Goal: Task Accomplishment & Management: Use online tool/utility

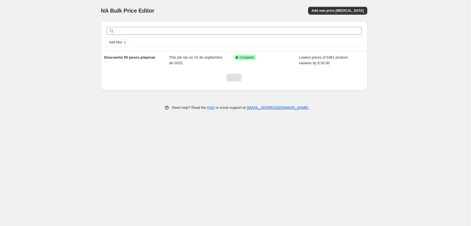
click at [65, 56] on div "NA Bulk Price Editor. This page is ready NA Bulk Price Editor Add new price cha…" at bounding box center [233, 113] width 467 height 226
click at [59, 39] on div "NA Bulk Price Editor. This page is ready NA Bulk Price Editor Add new price cha…" at bounding box center [233, 113] width 467 height 226
click at [62, 33] on div "NA Bulk Price Editor. This page is ready NA Bulk Price Editor Add new price cha…" at bounding box center [233, 113] width 467 height 226
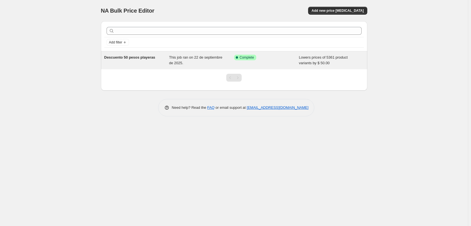
click at [158, 58] on div "Descuento 50 pesos playeras" at bounding box center [136, 60] width 65 height 11
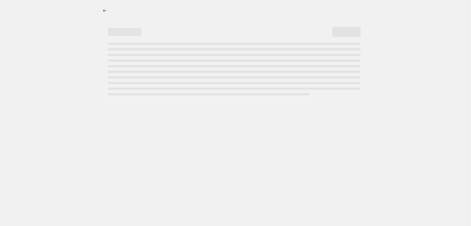
select select "by"
select select "no_change"
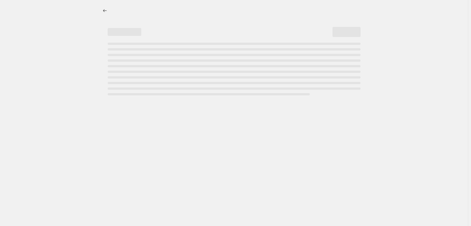
select select "by"
select select "no_change"
